Goal: Task Accomplishment & Management: Manage account settings

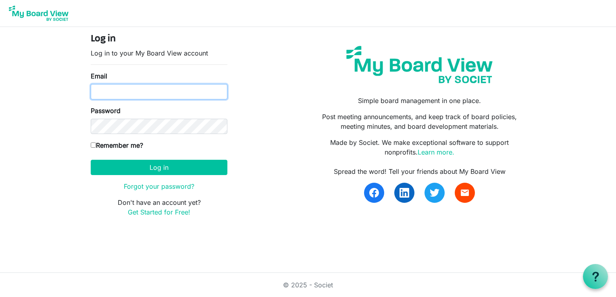
type input "leesskathy@aol.com"
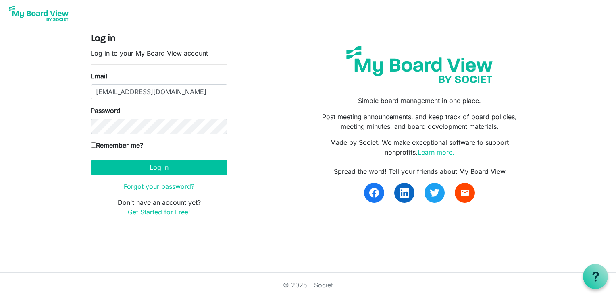
click at [93, 144] on input "Remember me?" at bounding box center [93, 145] width 5 height 5
checkbox input "true"
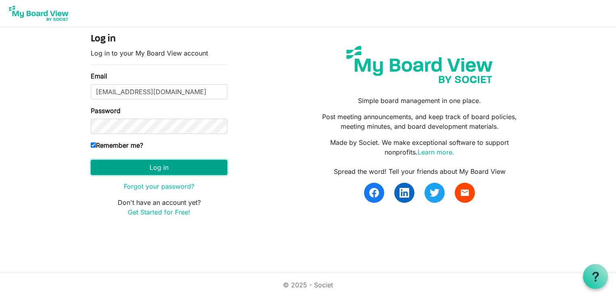
click at [159, 166] on button "Log in" at bounding box center [159, 167] width 137 height 15
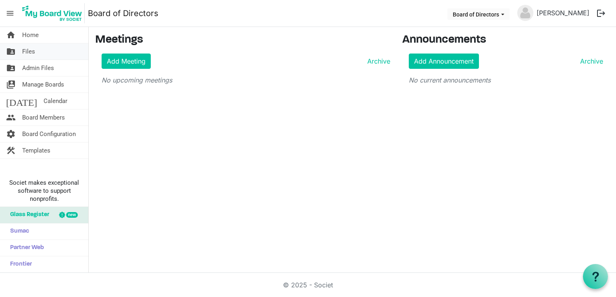
click at [45, 50] on link "folder_shared Files" at bounding box center [44, 52] width 88 height 16
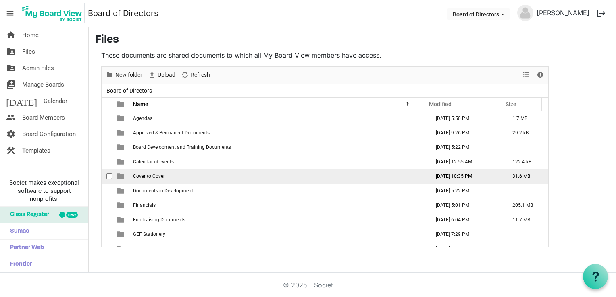
click at [148, 176] on span "Cover to Cover" at bounding box center [149, 177] width 32 height 6
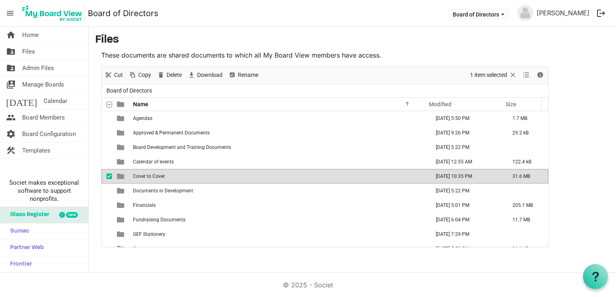
click at [148, 176] on span "Cover to Cover" at bounding box center [149, 177] width 32 height 6
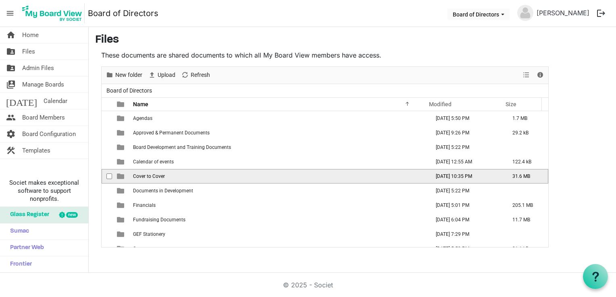
click at [148, 176] on span "Cover to Cover" at bounding box center [149, 177] width 32 height 6
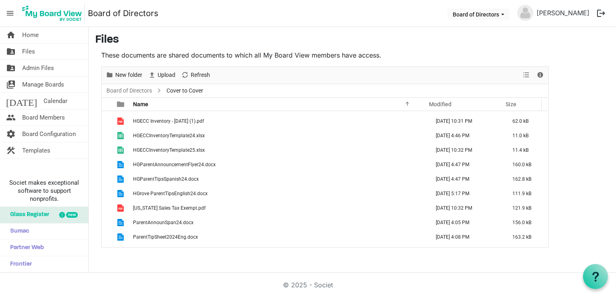
scroll to position [226, 0]
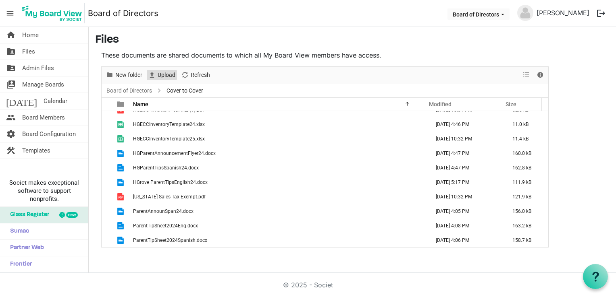
click at [165, 73] on span "Upload" at bounding box center [166, 75] width 19 height 10
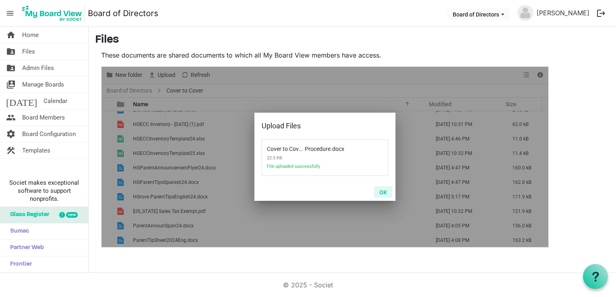
click at [381, 191] on button "OK" at bounding box center [383, 192] width 18 height 11
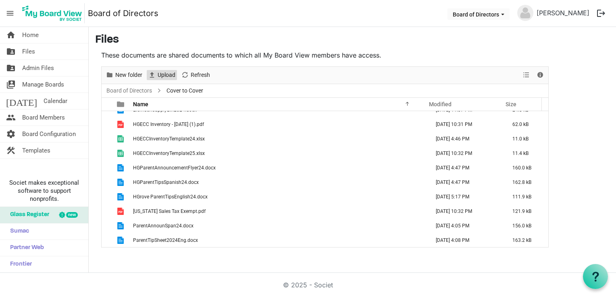
click at [170, 75] on span "Upload" at bounding box center [166, 75] width 19 height 10
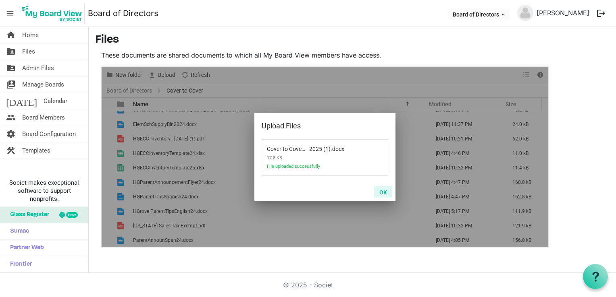
click at [382, 190] on button "OK" at bounding box center [383, 192] width 18 height 11
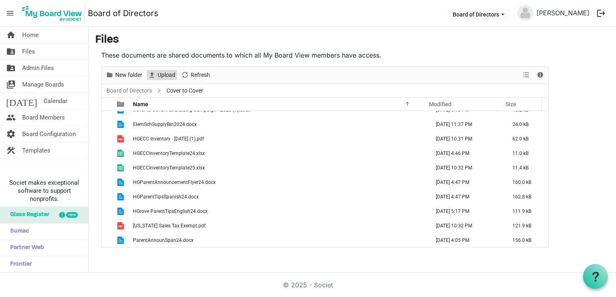
click at [171, 74] on span "Upload" at bounding box center [166, 75] width 19 height 10
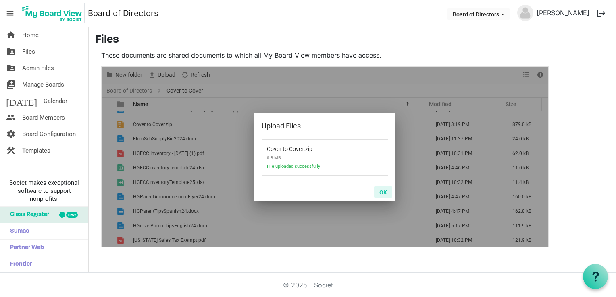
click at [383, 192] on button "OK" at bounding box center [383, 192] width 18 height 11
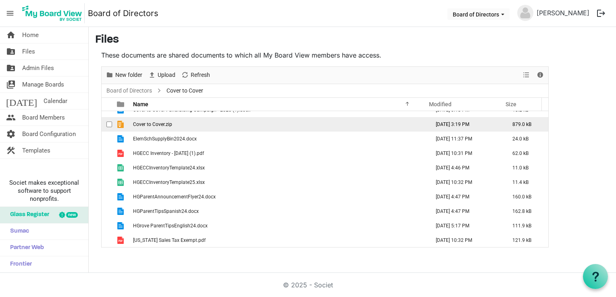
click at [193, 127] on td "Cover to Cover.zip" at bounding box center [279, 124] width 297 height 15
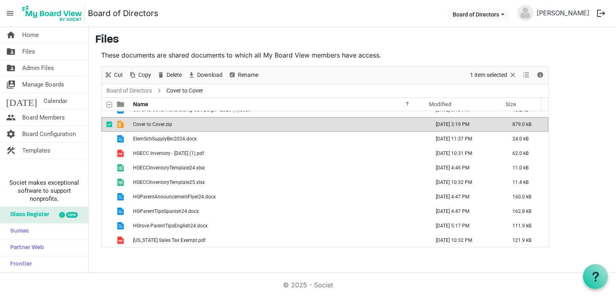
click at [193, 127] on td "Cover to Cover.zip" at bounding box center [279, 124] width 297 height 15
click at [178, 77] on span "Delete" at bounding box center [174, 75] width 17 height 10
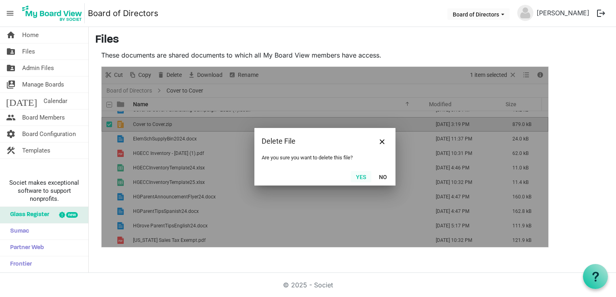
click at [358, 175] on button "Yes" at bounding box center [360, 176] width 21 height 11
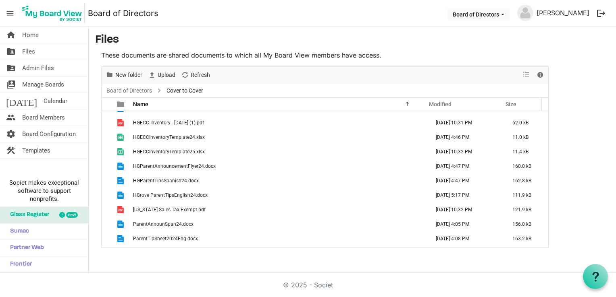
scroll to position [255, 0]
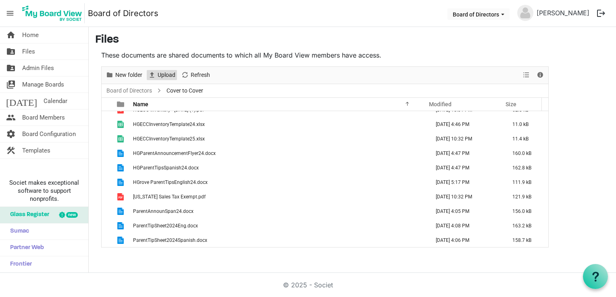
click at [169, 74] on span "Upload" at bounding box center [166, 75] width 19 height 10
click at [166, 76] on span "Upload" at bounding box center [166, 75] width 19 height 10
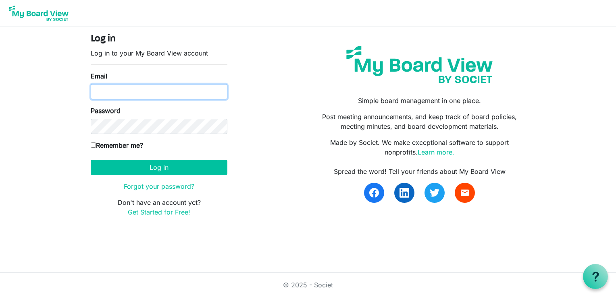
type input "leesskathy@aol.com"
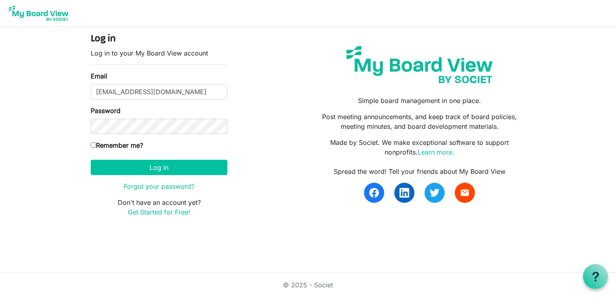
click at [93, 143] on input "Remember me?" at bounding box center [93, 145] width 5 height 5
checkbox input "true"
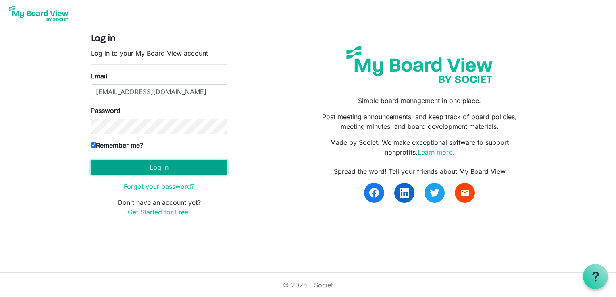
click at [147, 165] on button "Log in" at bounding box center [159, 167] width 137 height 15
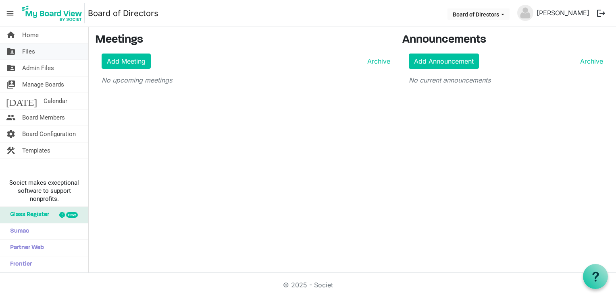
click at [54, 52] on link "folder_shared Files" at bounding box center [44, 52] width 88 height 16
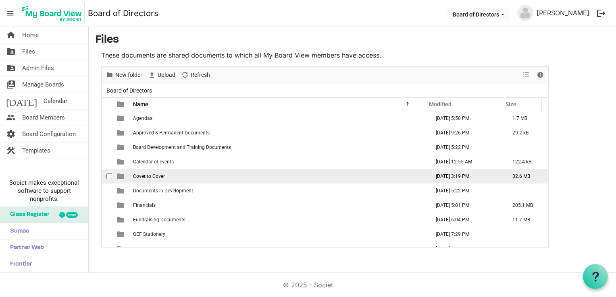
click at [193, 174] on td "Cover to Cover" at bounding box center [279, 176] width 297 height 15
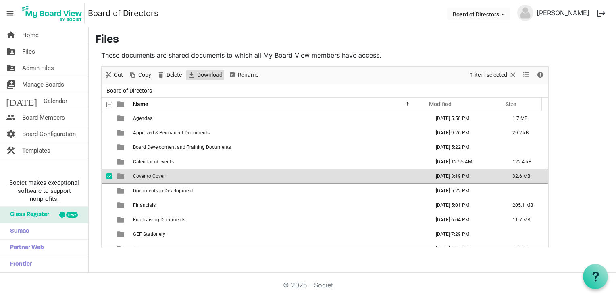
click at [203, 76] on span "Download" at bounding box center [209, 75] width 27 height 10
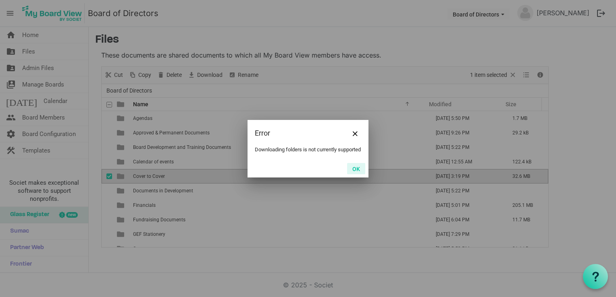
click at [355, 169] on button "OK" at bounding box center [356, 168] width 18 height 11
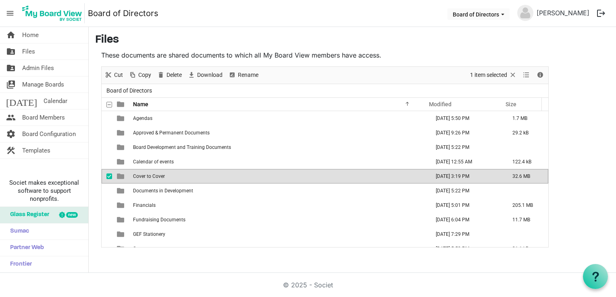
click at [261, 37] on h3 "Files" at bounding box center [352, 40] width 514 height 14
click at [108, 175] on span "checkbox" at bounding box center [109, 177] width 6 height 6
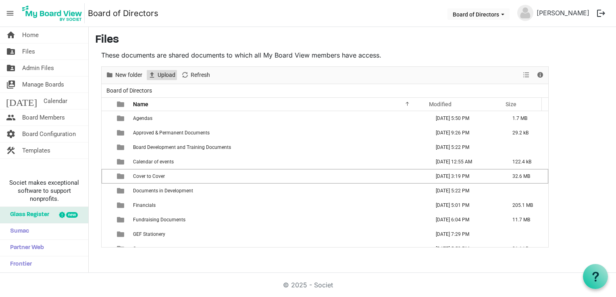
click at [169, 75] on span "Upload" at bounding box center [166, 75] width 19 height 10
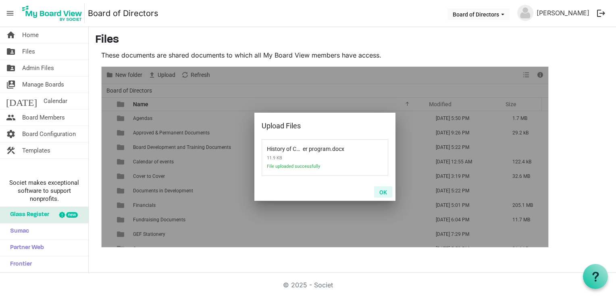
click at [384, 191] on button "OK" at bounding box center [383, 192] width 18 height 11
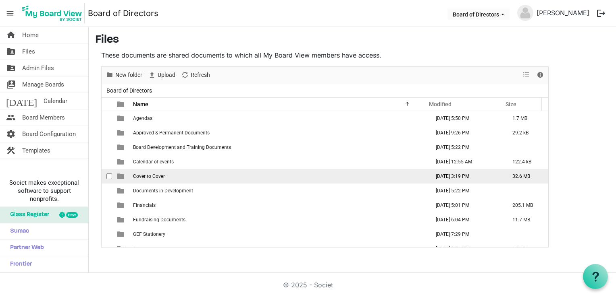
click at [261, 178] on td "Cover to Cover" at bounding box center [279, 176] width 297 height 15
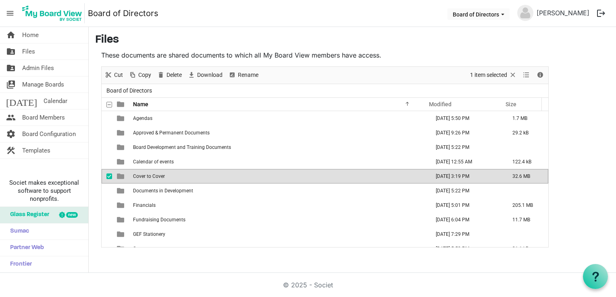
click at [261, 178] on td "Cover to Cover" at bounding box center [279, 176] width 297 height 15
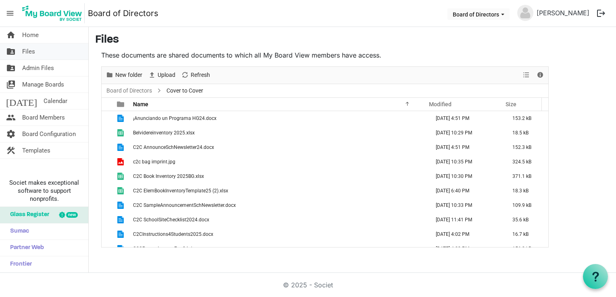
click at [48, 54] on link "folder_shared Files" at bounding box center [44, 52] width 88 height 16
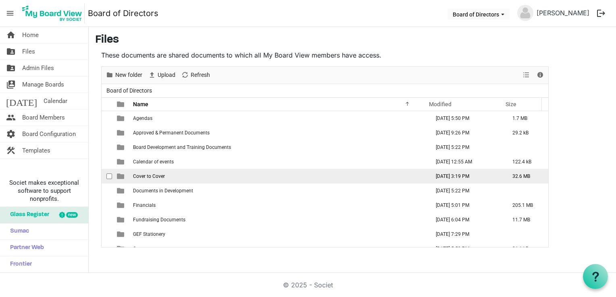
click at [188, 172] on td "Cover to Cover" at bounding box center [279, 176] width 297 height 15
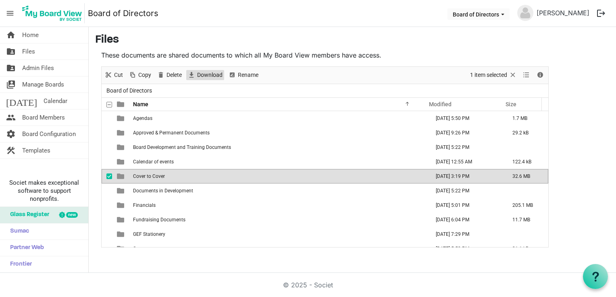
click at [209, 72] on span "Download" at bounding box center [209, 75] width 27 height 10
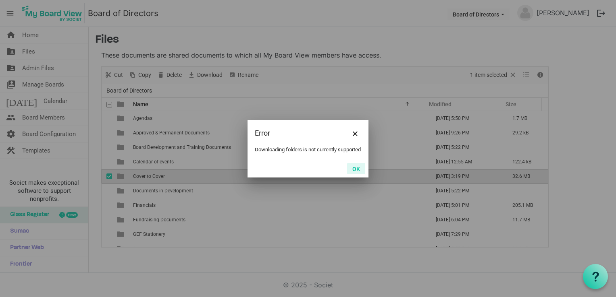
click at [358, 172] on button "OK" at bounding box center [356, 168] width 18 height 11
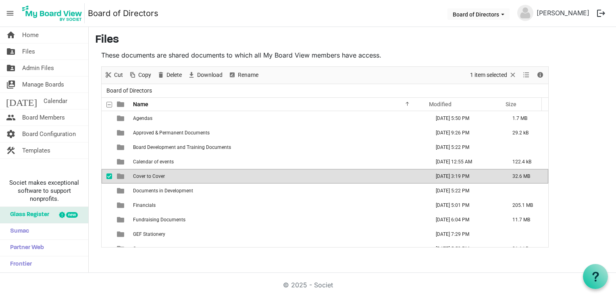
click at [108, 176] on span "checkbox" at bounding box center [109, 177] width 6 height 6
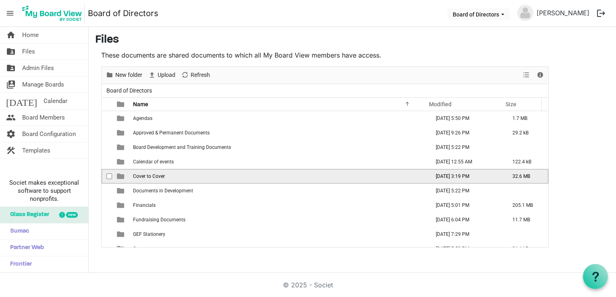
click at [235, 176] on td "Cover to Cover" at bounding box center [279, 176] width 297 height 15
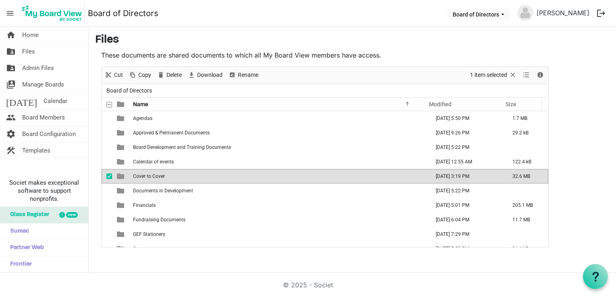
click at [235, 176] on td "Cover to Cover" at bounding box center [279, 176] width 297 height 15
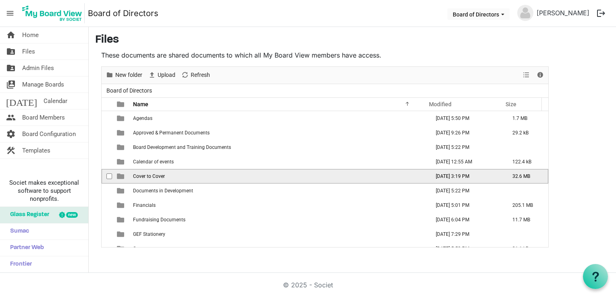
click at [235, 176] on td "Cover to Cover" at bounding box center [279, 176] width 297 height 15
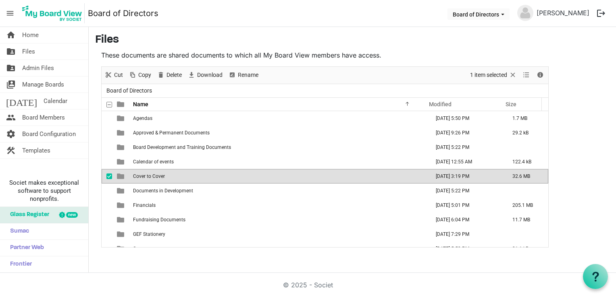
click at [235, 176] on td "Cover to Cover" at bounding box center [279, 176] width 297 height 15
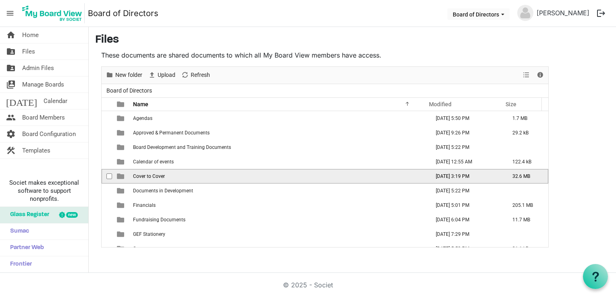
click at [230, 173] on td "Cover to Cover" at bounding box center [279, 176] width 297 height 15
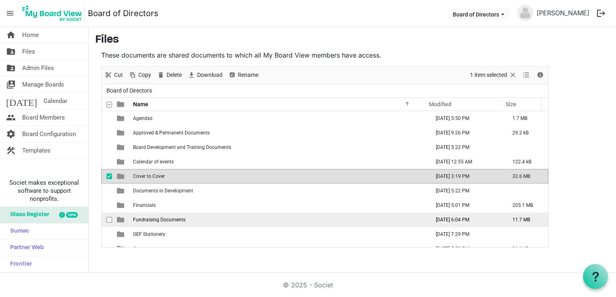
click at [187, 219] on td "Fundraising Documents" at bounding box center [279, 220] width 297 height 15
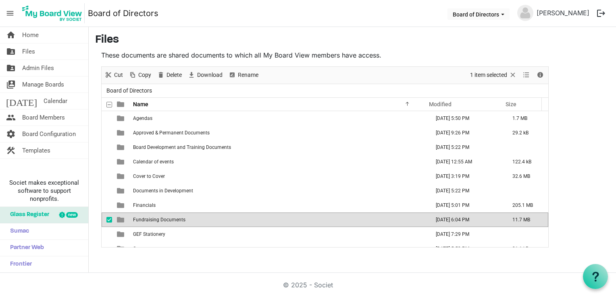
click at [187, 219] on td "Fundraising Documents" at bounding box center [279, 220] width 297 height 15
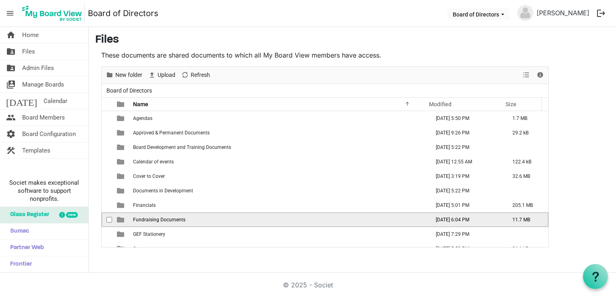
click at [187, 219] on td "Fundraising Documents" at bounding box center [279, 220] width 297 height 15
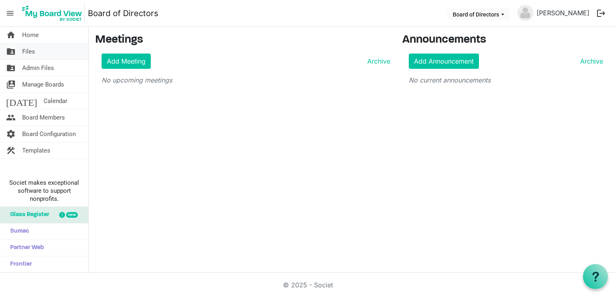
click at [35, 50] on link "folder_shared Files" at bounding box center [44, 52] width 88 height 16
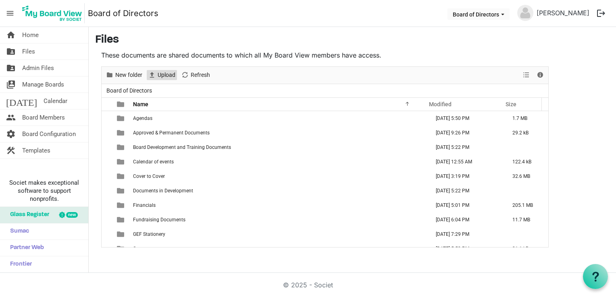
click at [165, 74] on span "Upload" at bounding box center [166, 75] width 19 height 10
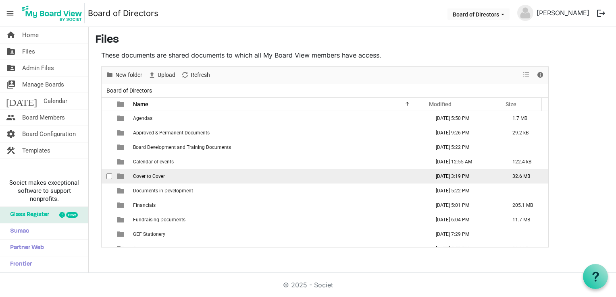
click at [298, 177] on td "Cover to Cover" at bounding box center [279, 176] width 297 height 15
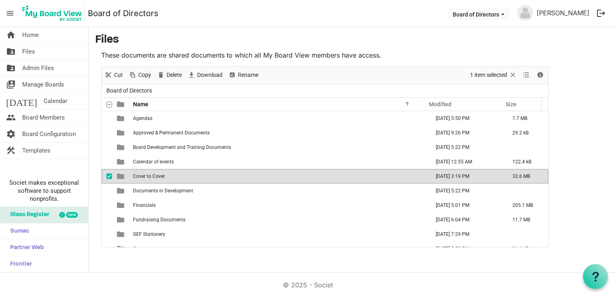
click at [298, 177] on td "Cover to Cover" at bounding box center [279, 176] width 297 height 15
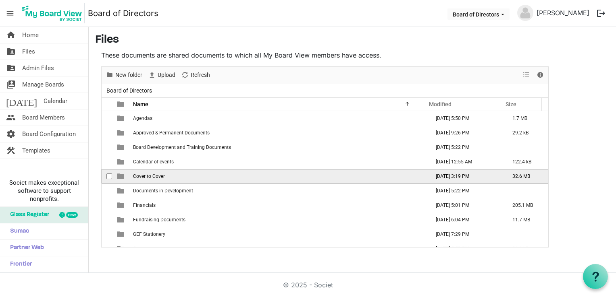
click at [298, 177] on td "Cover to Cover" at bounding box center [279, 176] width 297 height 15
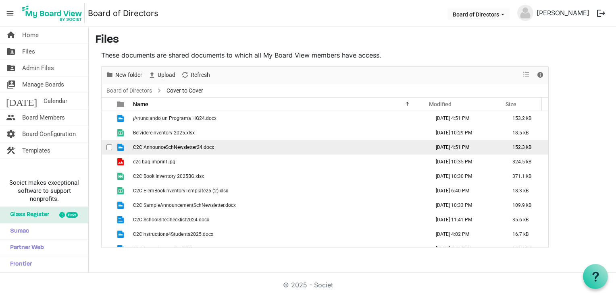
click at [109, 147] on span "checkbox" at bounding box center [109, 148] width 6 height 6
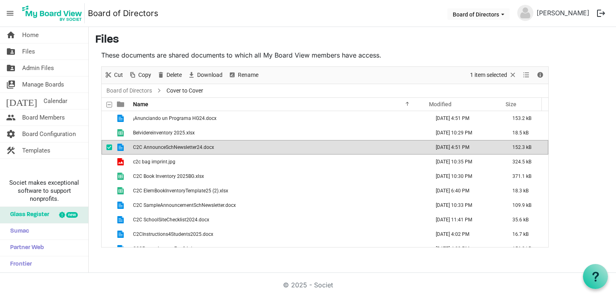
click at [111, 147] on span "checkbox" at bounding box center [109, 148] width 6 height 6
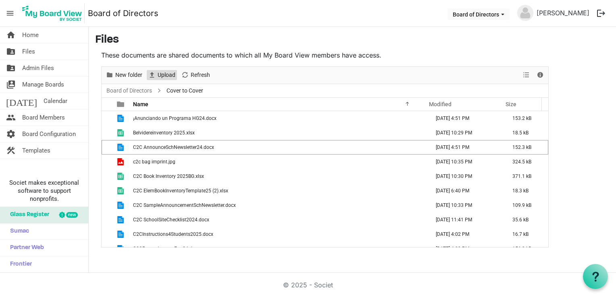
click at [165, 75] on span "Upload" at bounding box center [166, 75] width 19 height 10
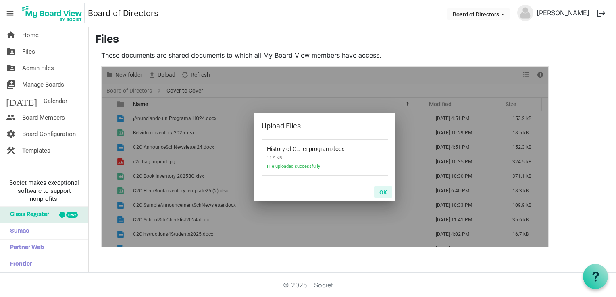
click at [385, 191] on button "OK" at bounding box center [383, 192] width 18 height 11
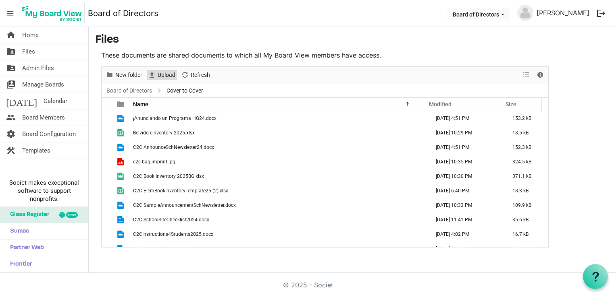
click at [165, 75] on span "Upload" at bounding box center [166, 75] width 19 height 10
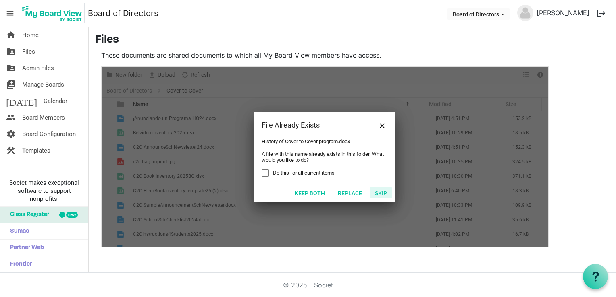
click at [380, 190] on button "Skip" at bounding box center [380, 192] width 23 height 11
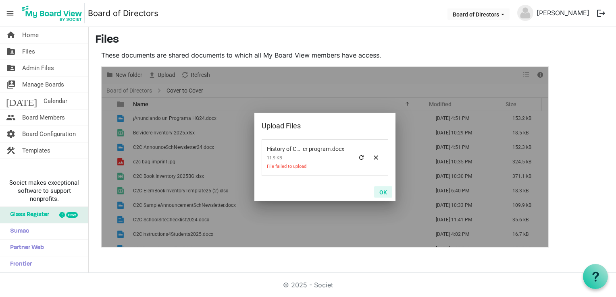
click at [382, 190] on button "OK" at bounding box center [383, 192] width 18 height 11
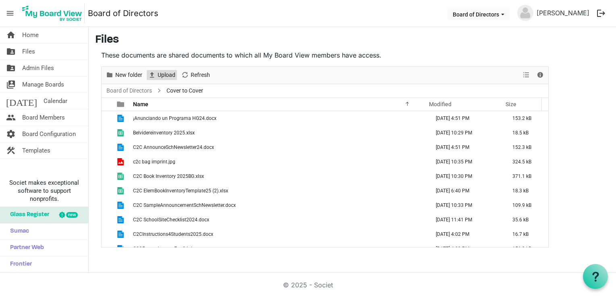
click at [164, 72] on span "Upload" at bounding box center [166, 75] width 19 height 10
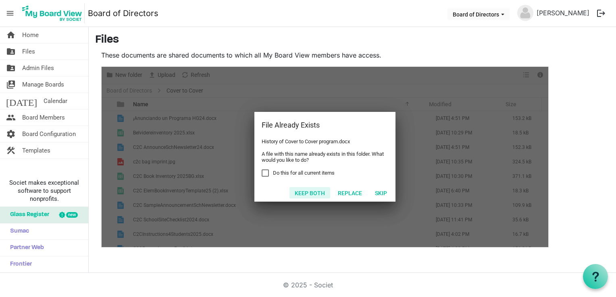
click at [315, 191] on button "Keep both" at bounding box center [309, 192] width 41 height 11
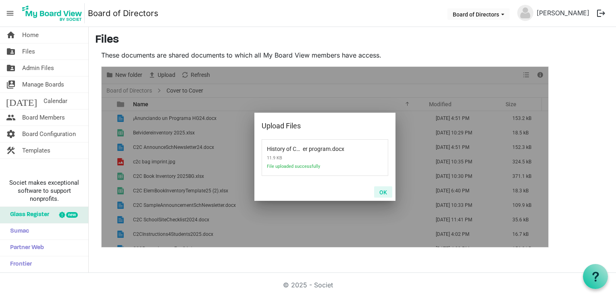
click at [384, 191] on button "OK" at bounding box center [383, 192] width 18 height 11
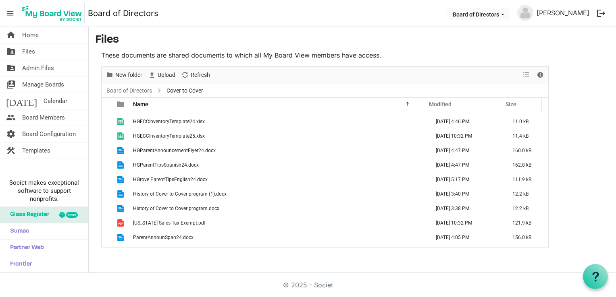
scroll to position [274, 0]
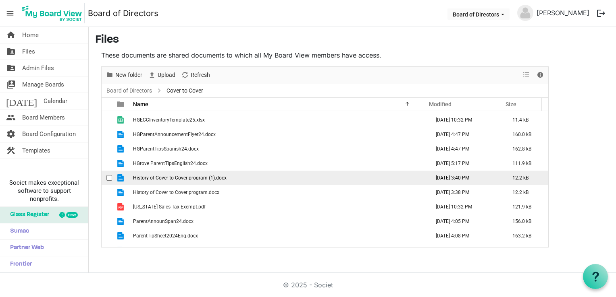
click at [246, 180] on td "History of Cover to Cover program (1).docx" at bounding box center [279, 178] width 297 height 15
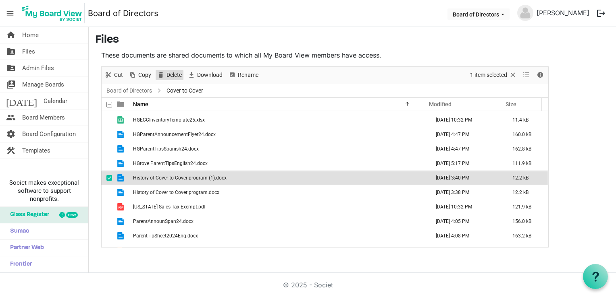
click at [177, 74] on span "Delete" at bounding box center [174, 75] width 17 height 10
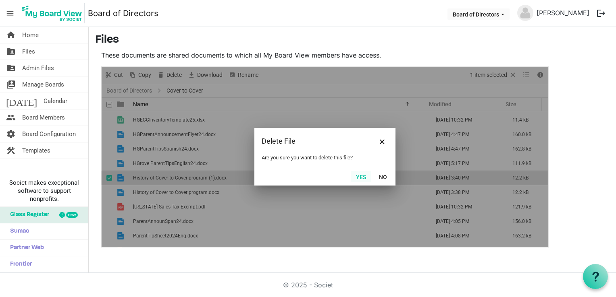
click at [365, 176] on button "Yes" at bounding box center [360, 176] width 21 height 11
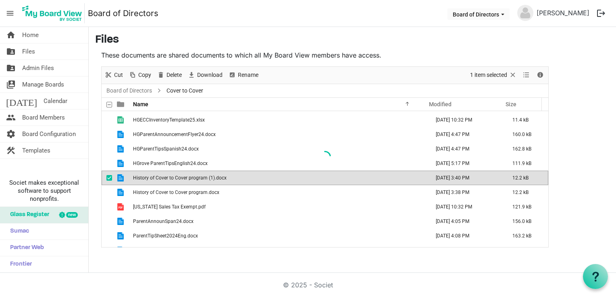
scroll to position [270, 0]
